Goal: Information Seeking & Learning: Learn about a topic

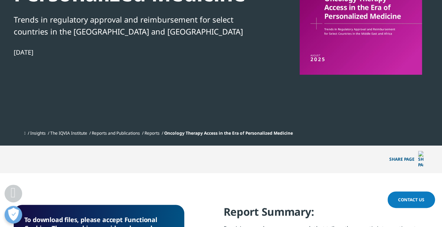
scroll to position [305, 0]
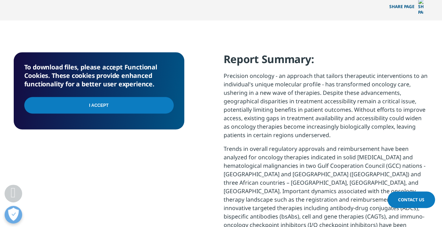
click at [125, 97] on input "I Accept" at bounding box center [99, 105] width 150 height 17
